Goal: Transaction & Acquisition: Purchase product/service

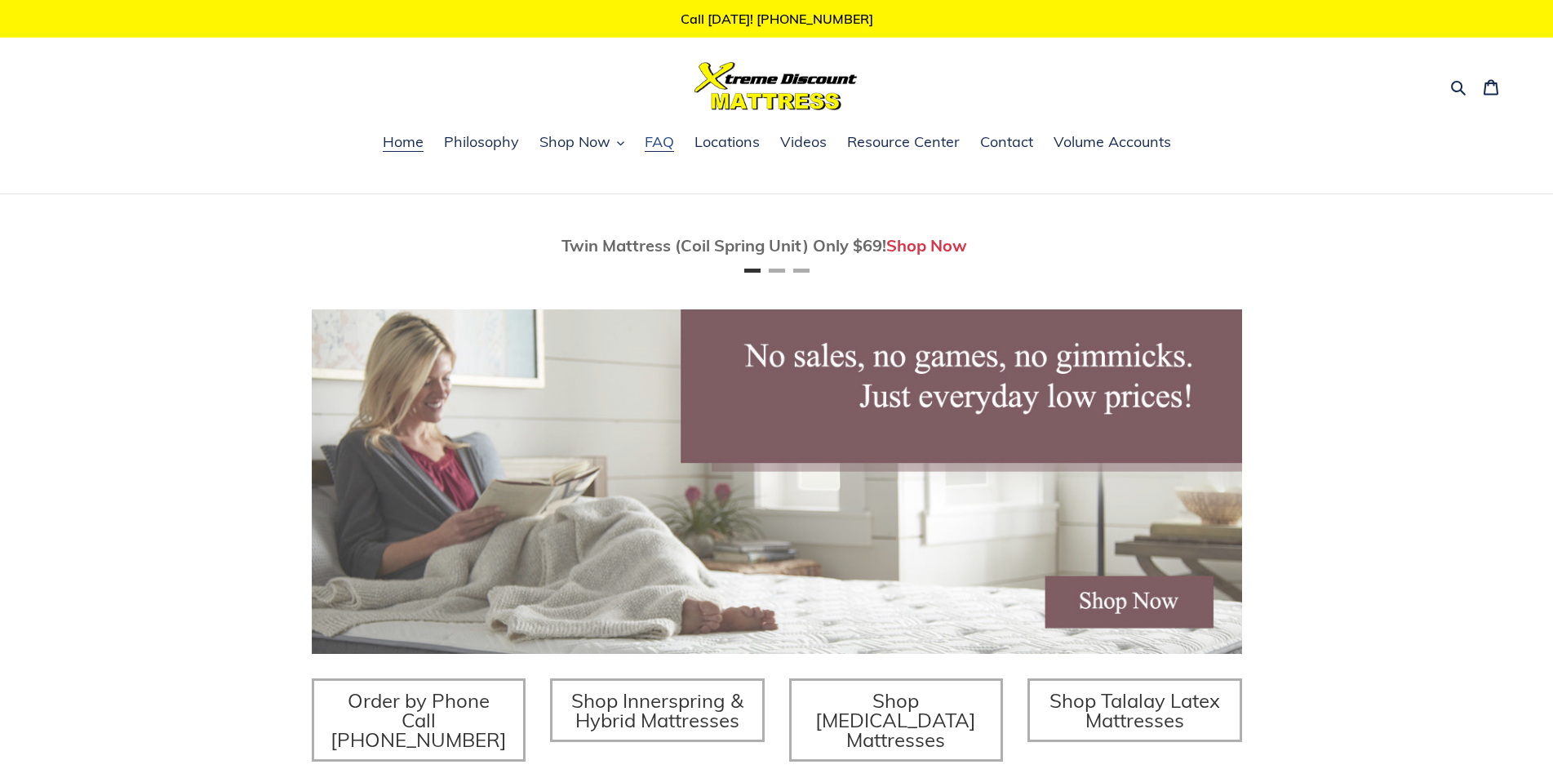
click at [670, 146] on span "FAQ" at bounding box center [659, 142] width 29 height 20
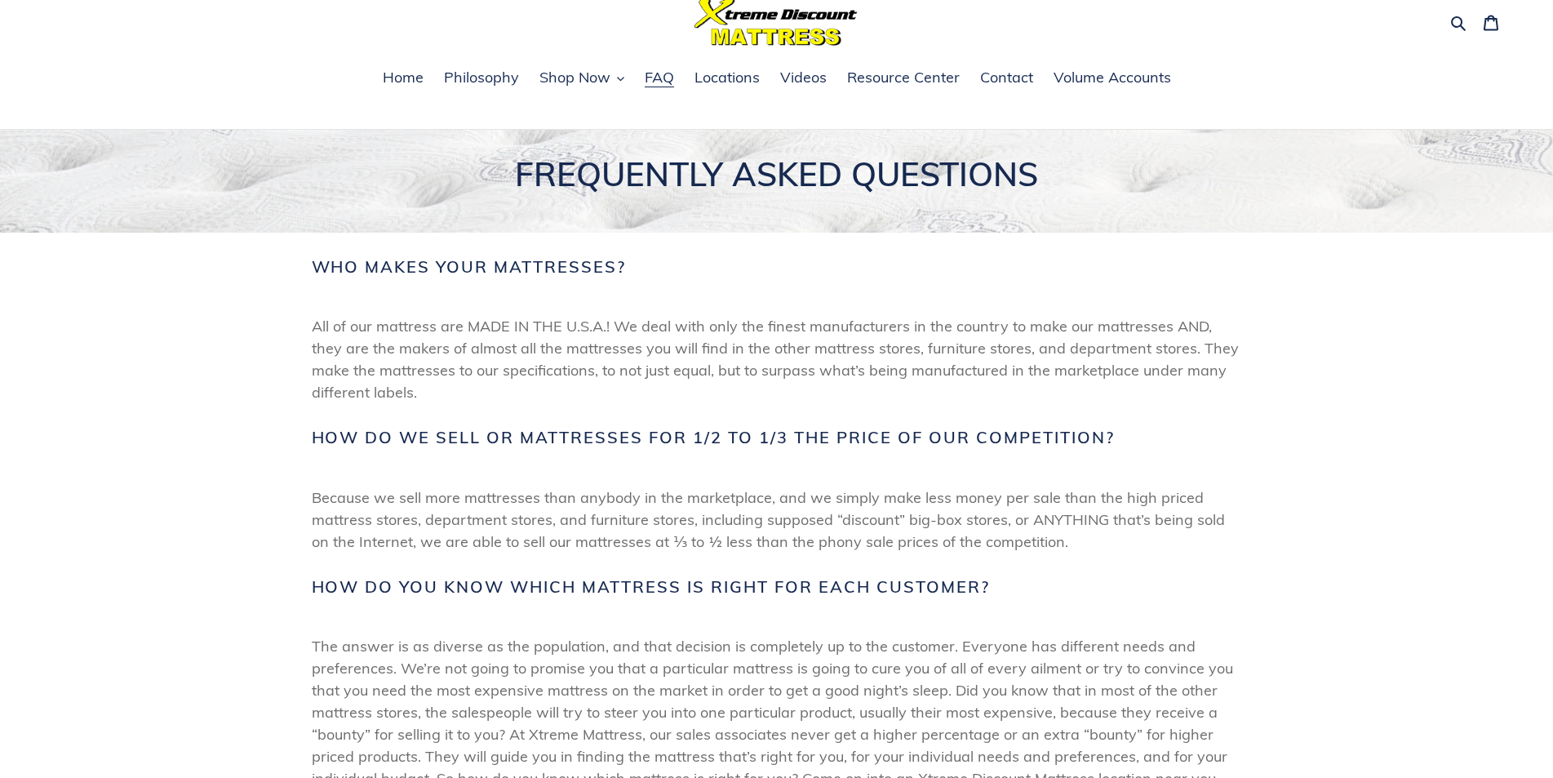
scroll to position [21, 0]
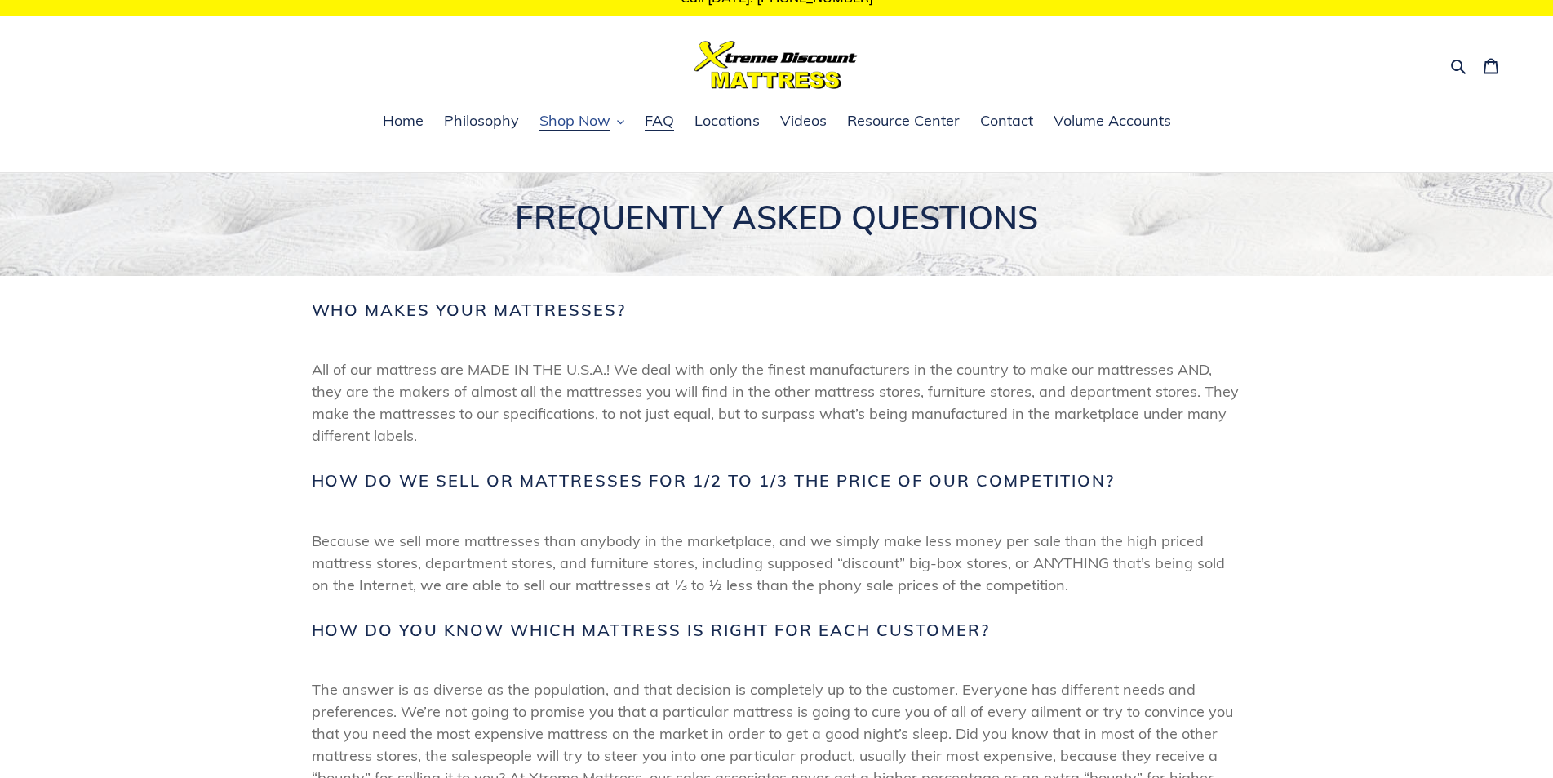
click at [614, 116] on button "Shop Now" at bounding box center [581, 121] width 101 height 24
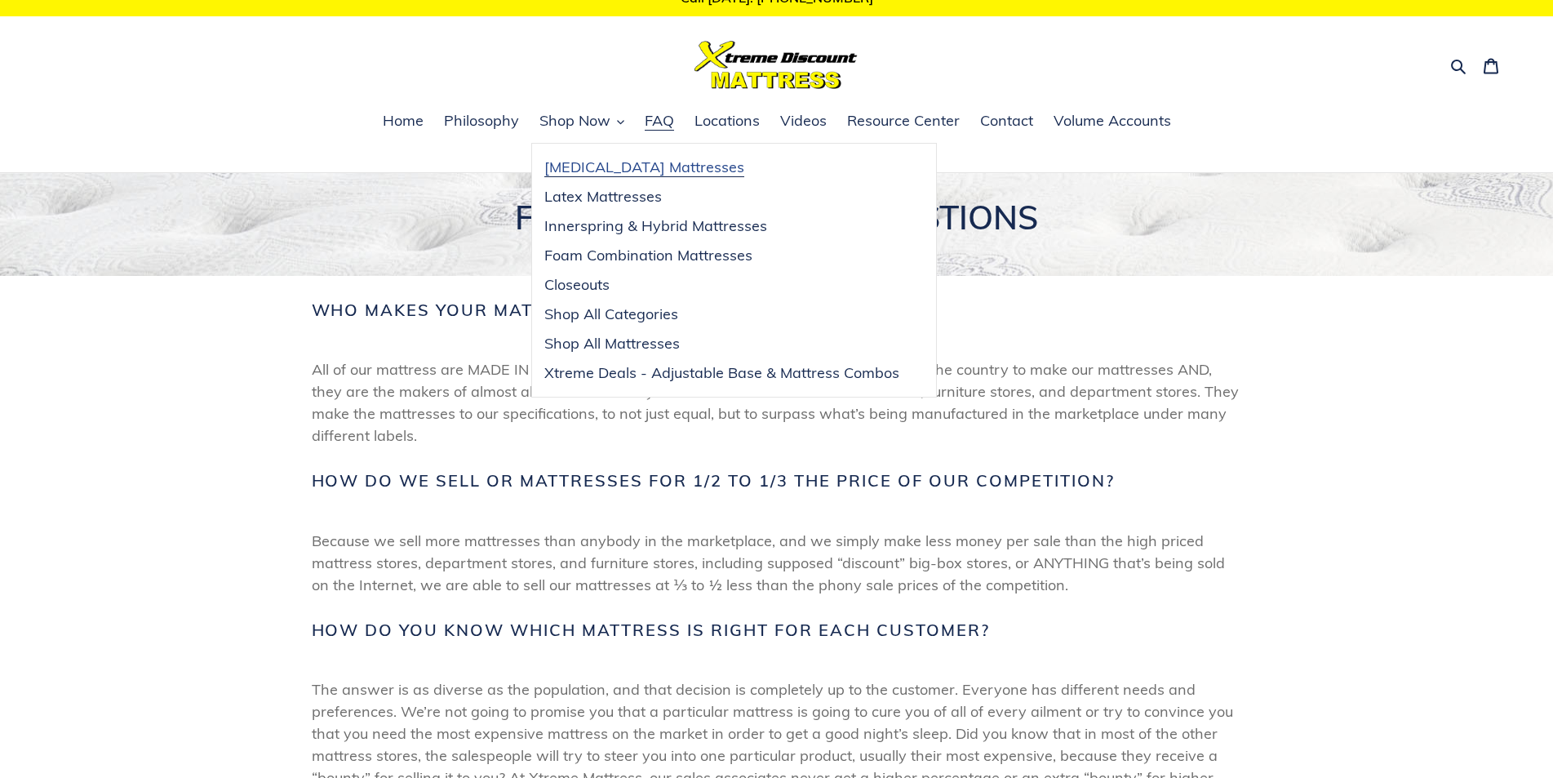
click at [611, 162] on span "[MEDICAL_DATA] Mattresses" at bounding box center [644, 167] width 200 height 20
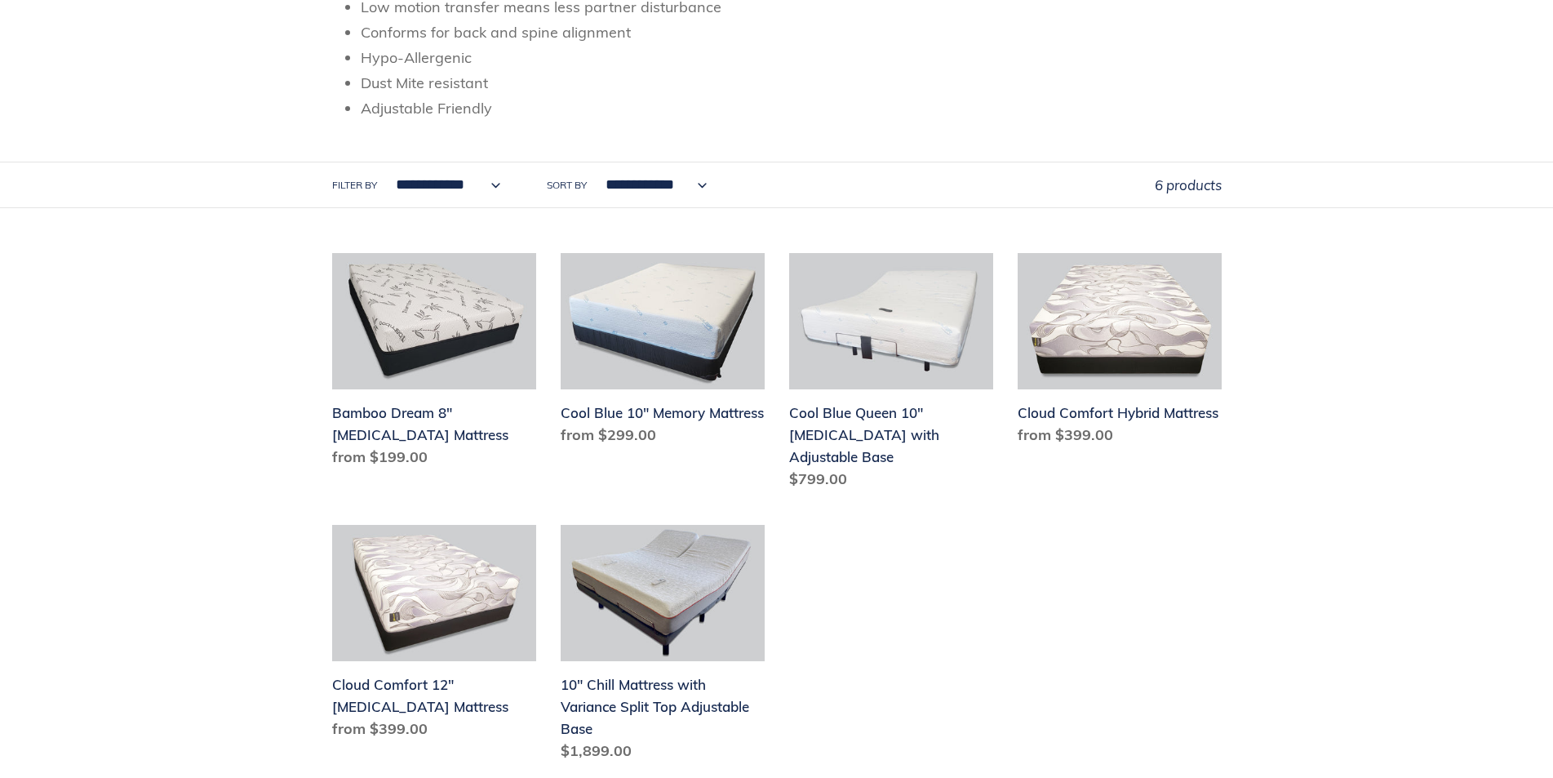
scroll to position [435, 0]
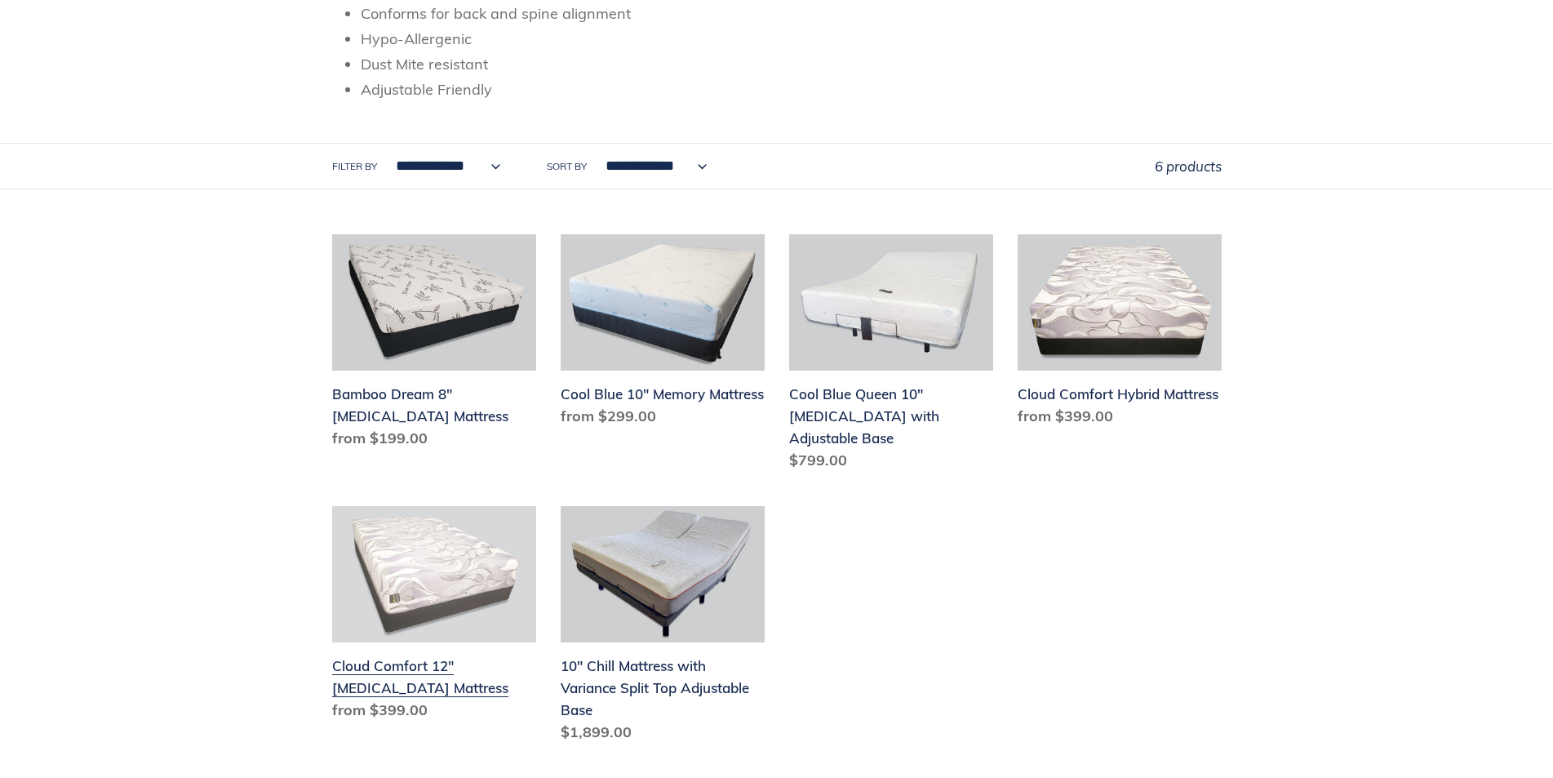
click at [475, 644] on link "Cloud Comfort 12" [MEDICAL_DATA] Mattress" at bounding box center [434, 616] width 204 height 221
